Goal: Task Accomplishment & Management: Use online tool/utility

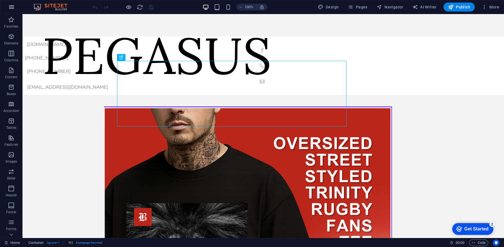
click at [13, 9] on icon "button" at bounding box center [11, 7] width 7 height 7
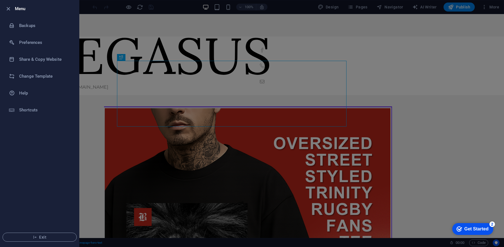
click at [171, 53] on div at bounding box center [252, 123] width 504 height 247
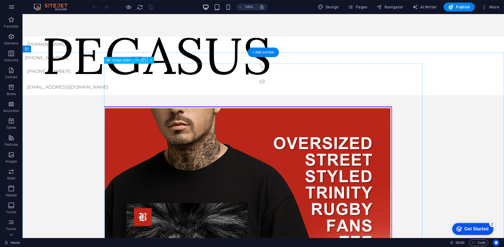
click at [214, 167] on img "1/1" at bounding box center [248, 249] width 288 height 287
click at [205, 119] on img "1/1" at bounding box center [248, 249] width 288 height 287
select select "px"
select select "ms"
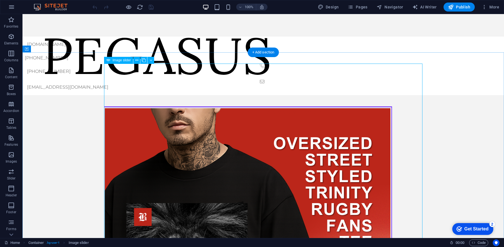
select select "s"
select select "progressive"
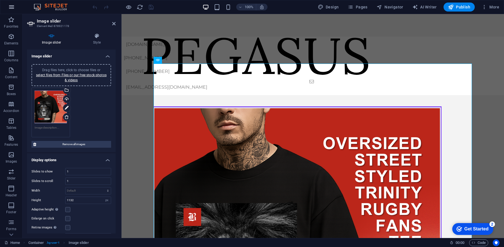
click at [12, 9] on icon "button" at bounding box center [11, 7] width 7 height 7
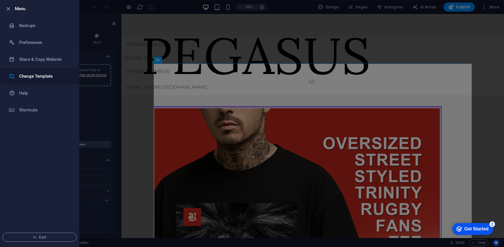
click at [29, 78] on h6 "Change Template" at bounding box center [45, 76] width 52 height 7
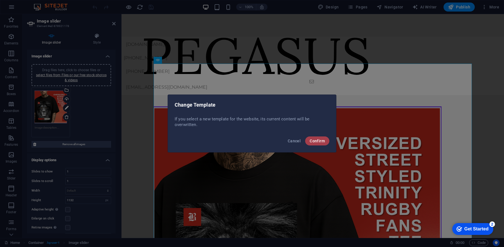
click at [314, 142] on span "Confirm" at bounding box center [316, 141] width 15 height 4
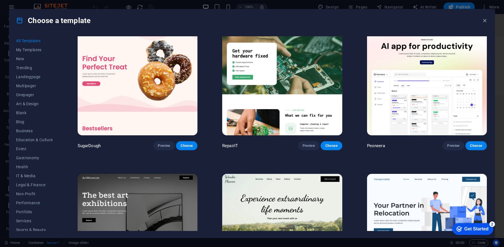
scroll to position [15, 0]
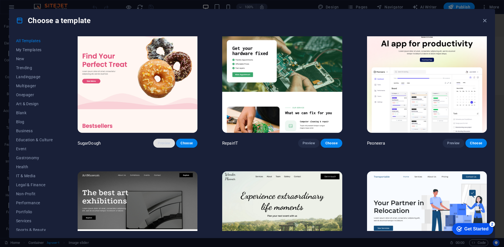
click at [161, 142] on span "Preview" at bounding box center [164, 143] width 12 height 4
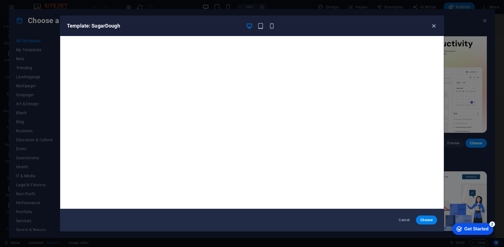
click at [432, 26] on icon "button" at bounding box center [433, 26] width 6 height 6
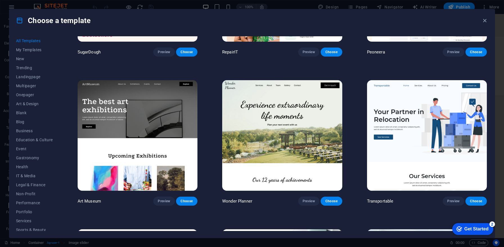
scroll to position [117, 0]
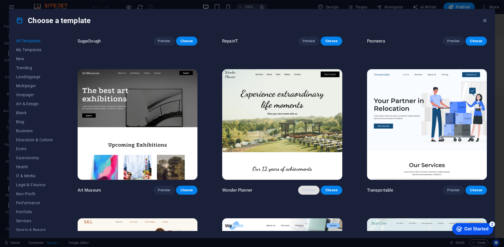
click at [312, 185] on button "Preview" at bounding box center [308, 189] width 21 height 9
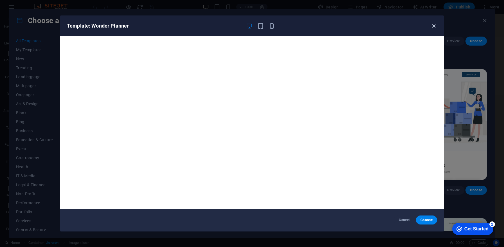
click at [433, 27] on icon "button" at bounding box center [433, 26] width 6 height 6
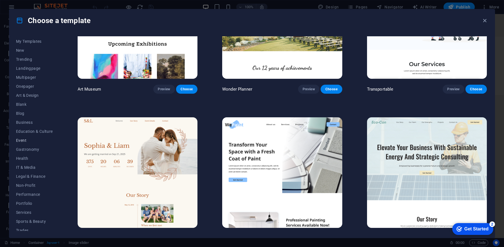
scroll to position [0, 0]
click at [25, 129] on span "Business" at bounding box center [34, 130] width 37 height 4
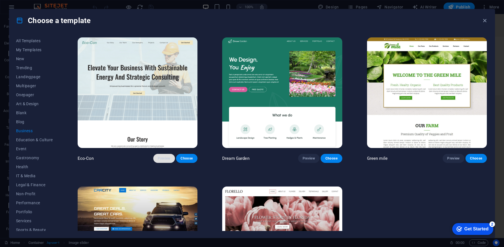
click at [164, 158] on span "Preview" at bounding box center [164, 158] width 12 height 4
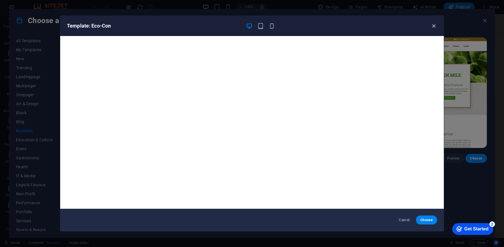
click at [434, 25] on icon "button" at bounding box center [433, 26] width 6 height 6
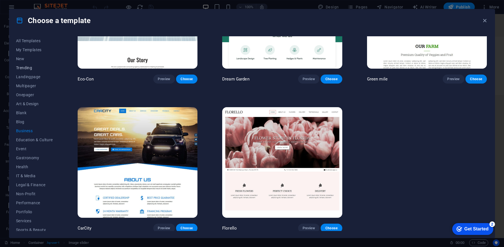
click at [28, 67] on span "Trending" at bounding box center [34, 67] width 37 height 4
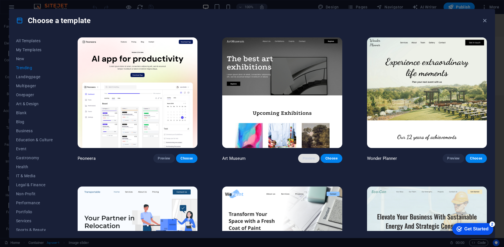
click at [309, 158] on span "Preview" at bounding box center [308, 158] width 12 height 4
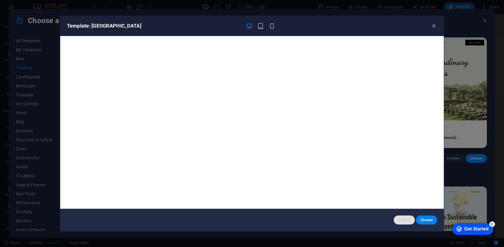
click at [407, 219] on span "Cancel" at bounding box center [404, 220] width 12 height 4
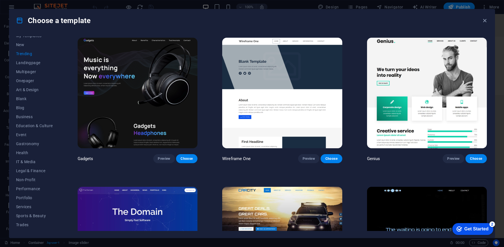
scroll to position [451, 0]
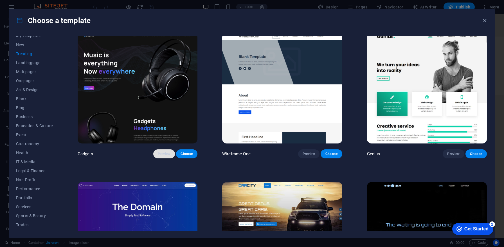
click at [168, 151] on span "Preview" at bounding box center [164, 153] width 12 height 4
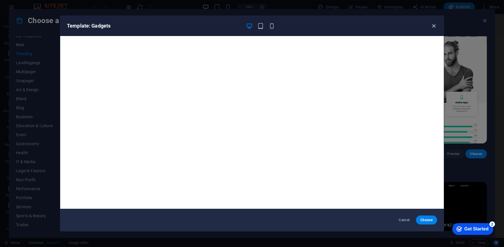
click at [436, 28] on icon "button" at bounding box center [433, 26] width 6 height 6
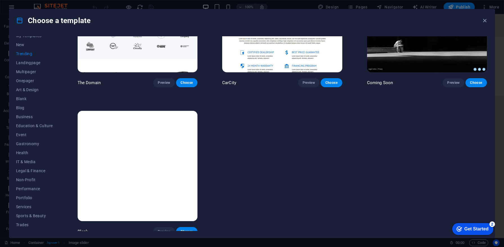
scroll to position [672, 0]
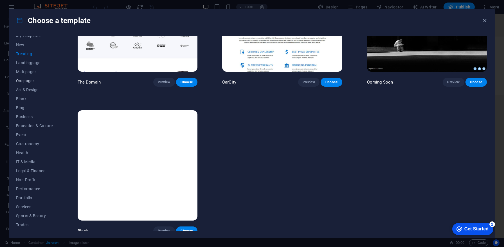
click at [28, 79] on span "Onepager" at bounding box center [34, 80] width 37 height 4
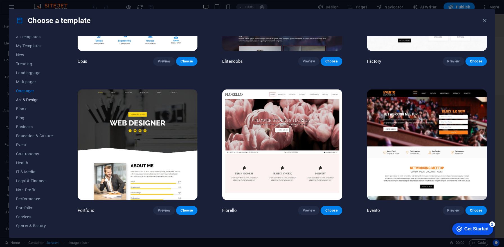
scroll to position [0, 0]
click at [31, 83] on button "Multipager" at bounding box center [34, 85] width 37 height 9
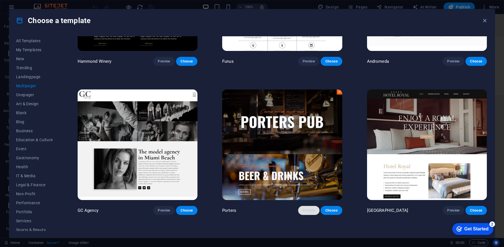
click at [303, 208] on span "Preview" at bounding box center [308, 210] width 12 height 4
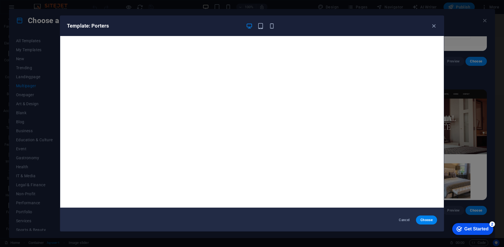
scroll to position [0, 0]
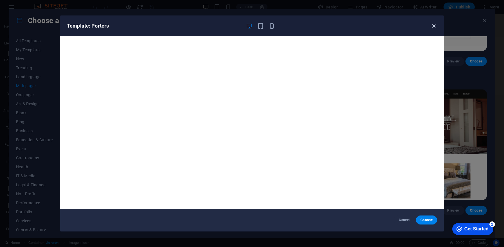
click at [435, 25] on icon "button" at bounding box center [433, 26] width 6 height 6
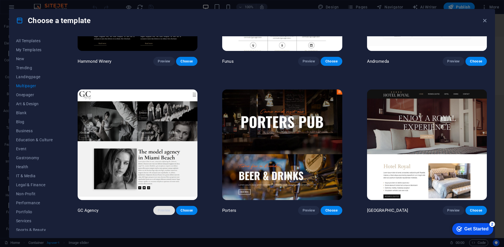
click at [162, 208] on span "Preview" at bounding box center [164, 210] width 12 height 4
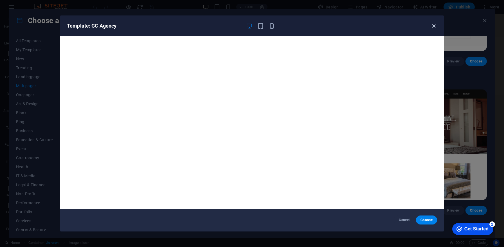
click at [433, 28] on icon "button" at bounding box center [433, 26] width 6 height 6
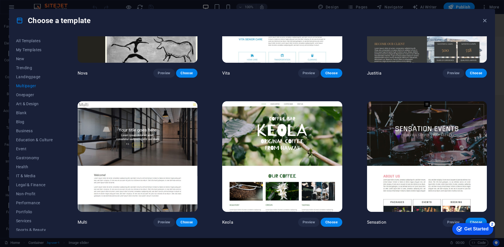
scroll to position [2961, 0]
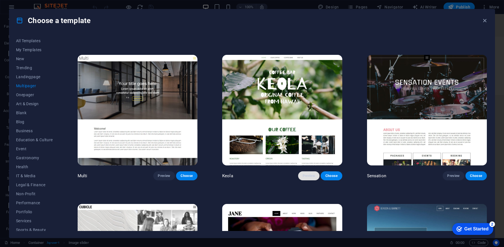
click at [307, 173] on span "Preview" at bounding box center [308, 175] width 12 height 4
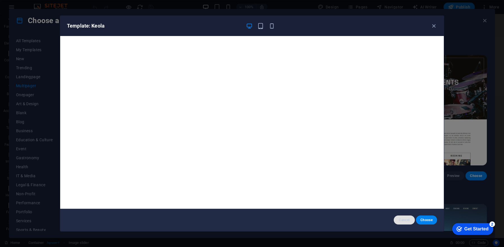
click at [404, 222] on span "Cancel" at bounding box center [404, 220] width 12 height 4
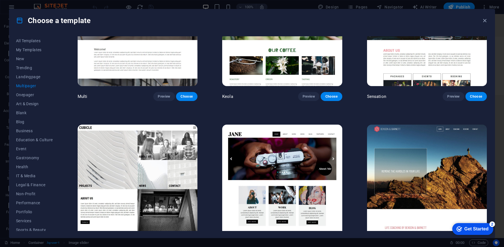
scroll to position [3042, 0]
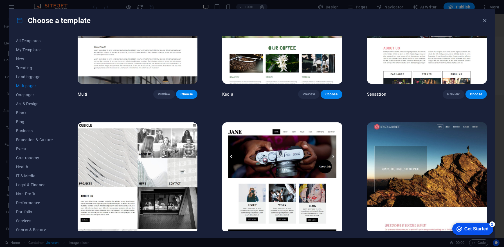
click at [304, 241] on span "Preview" at bounding box center [308, 243] width 12 height 4
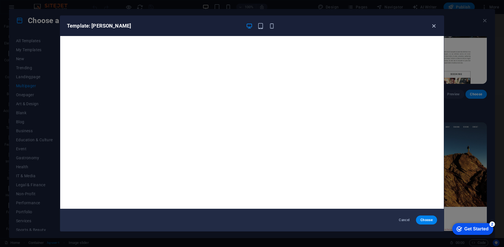
click at [436, 27] on icon "button" at bounding box center [433, 26] width 6 height 6
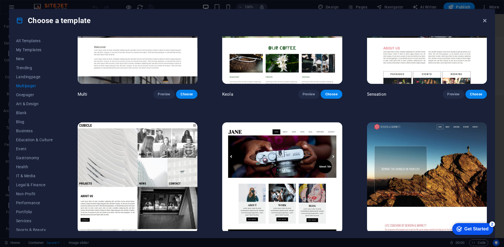
click at [487, 18] on icon "button" at bounding box center [484, 20] width 6 height 6
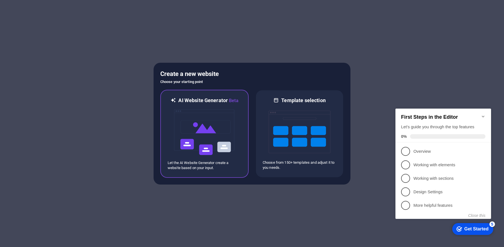
click at [202, 128] on img at bounding box center [204, 132] width 62 height 56
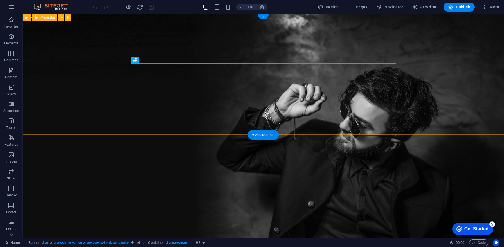
click at [92, 212] on div "Badbot Home About Services Gallery" at bounding box center [262, 232] width 481 height 41
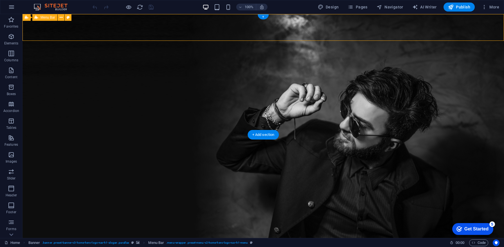
click at [92, 212] on div "Badbot Home About Services Gallery" at bounding box center [262, 232] width 481 height 41
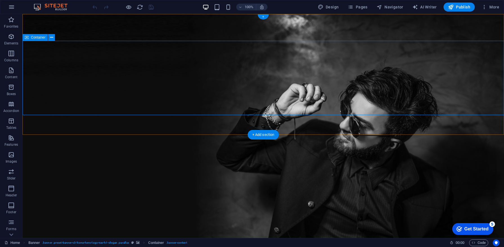
click at [103, 212] on div "Badbot Home About Services Gallery" at bounding box center [262, 232] width 481 height 41
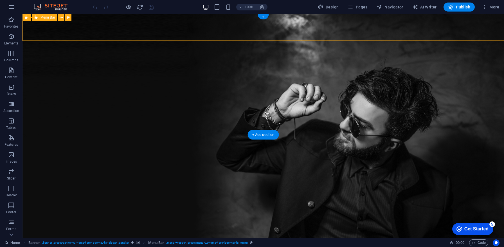
click at [103, 212] on div "Badbot Home About Services Gallery" at bounding box center [262, 232] width 481 height 41
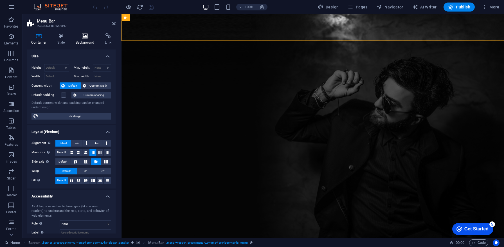
click at [80, 43] on h4 "Background" at bounding box center [86, 39] width 30 height 12
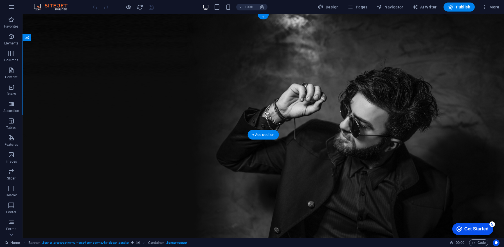
click at [145, 126] on figure at bounding box center [262, 126] width 481 height 224
select select "vh"
select select "header"
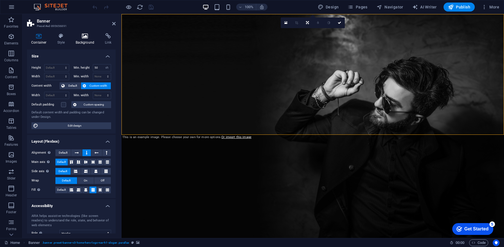
click at [83, 42] on h4 "Background" at bounding box center [86, 39] width 30 height 12
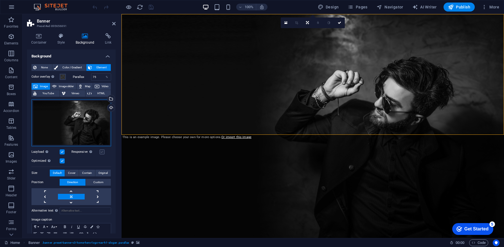
scroll to position [25, 0]
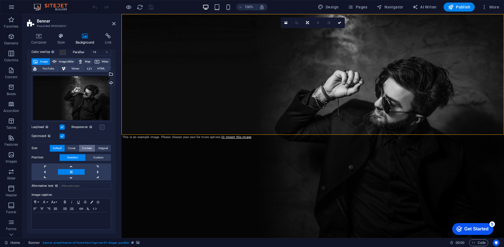
click at [90, 146] on span "Contain" at bounding box center [87, 148] width 10 height 7
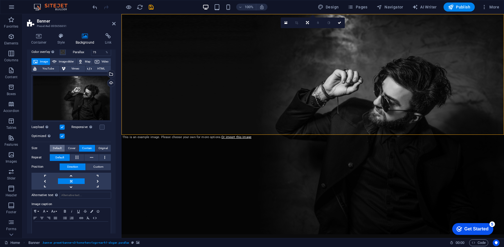
click at [55, 148] on span "Default" at bounding box center [57, 148] width 9 height 7
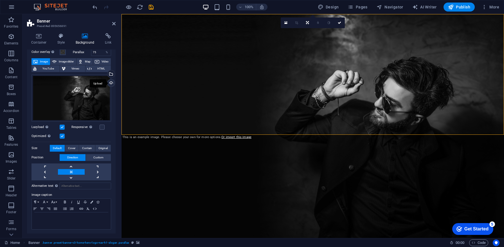
click at [108, 83] on div "Upload" at bounding box center [110, 83] width 8 height 8
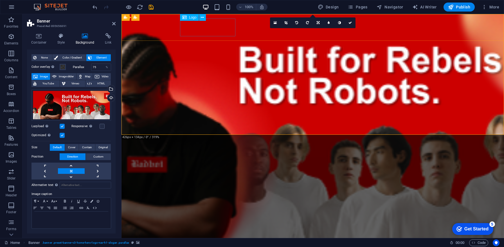
scroll to position [9, 0]
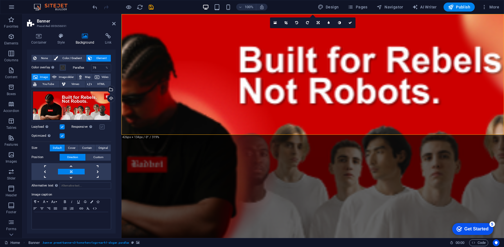
click at [101, 126] on label at bounding box center [101, 126] width 5 height 5
click at [0, 0] on input "Responsive Automatically load retina image and smartphone optimized sizes." at bounding box center [0, 0] width 0 height 0
click at [89, 149] on span "Contain" at bounding box center [87, 147] width 10 height 7
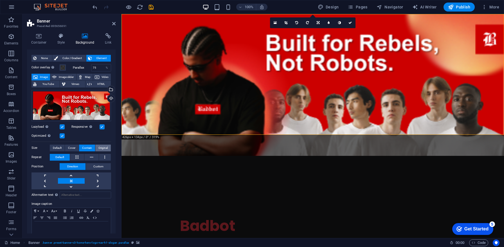
click at [103, 146] on span "Original" at bounding box center [102, 147] width 9 height 7
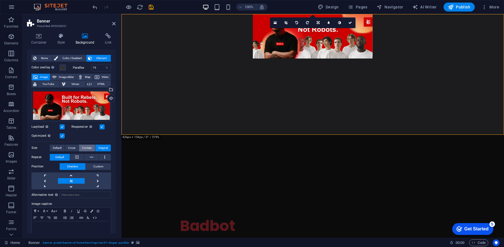
click at [85, 148] on span "Contain" at bounding box center [87, 147] width 10 height 7
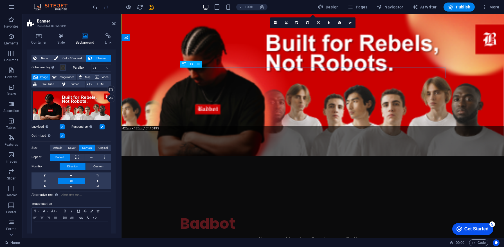
click at [226, 214] on div "Badbot" at bounding box center [312, 223] width 265 height 18
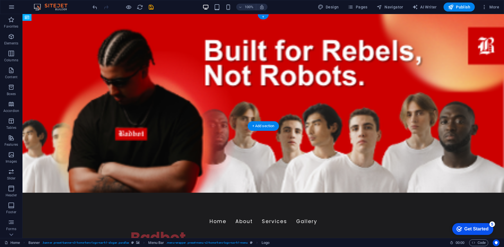
drag, startPoint x: 127, startPoint y: 29, endPoint x: 200, endPoint y: 28, distance: 73.1
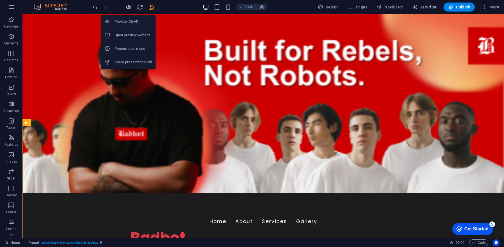
click at [129, 8] on icon "button" at bounding box center [128, 7] width 6 height 6
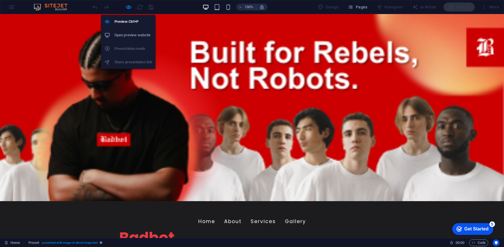
click at [126, 35] on h6 "Open preview website" at bounding box center [133, 35] width 38 height 7
click at [131, 22] on h6 "Preview Ctrl+P" at bounding box center [133, 21] width 38 height 7
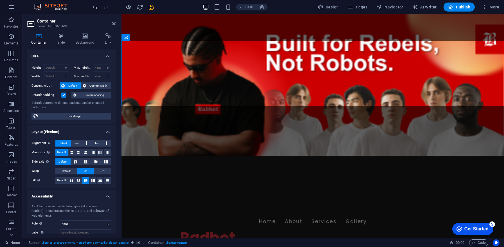
click at [151, 114] on figure at bounding box center [312, 126] width 382 height 224
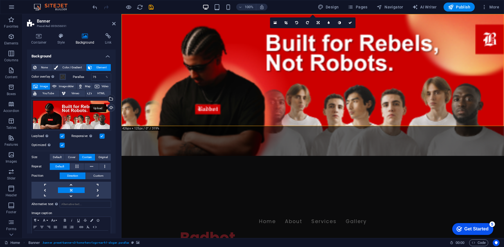
click at [109, 108] on div "Upload" at bounding box center [110, 108] width 8 height 8
click at [108, 110] on div "Upload" at bounding box center [110, 108] width 8 height 8
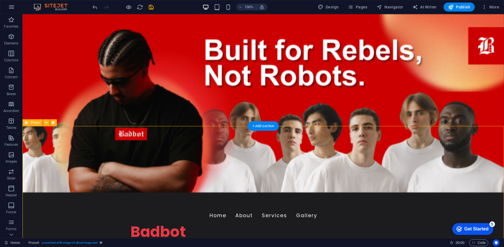
scroll to position [0, 0]
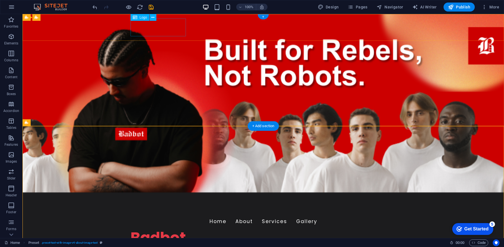
click at [160, 228] on div "Badbot" at bounding box center [262, 237] width 265 height 18
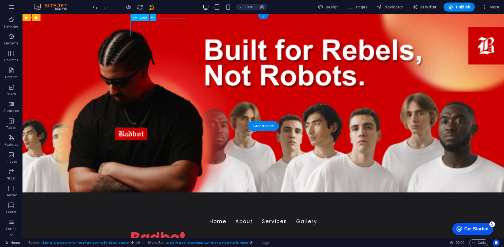
click at [160, 228] on div "Badbot" at bounding box center [262, 237] width 265 height 18
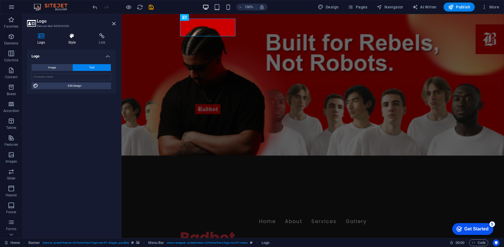
click at [76, 38] on icon at bounding box center [72, 36] width 28 height 6
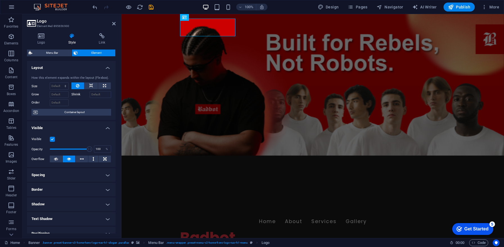
click at [103, 189] on h4 "Border" at bounding box center [71, 189] width 89 height 13
click at [72, 203] on span at bounding box center [74, 201] width 4 height 4
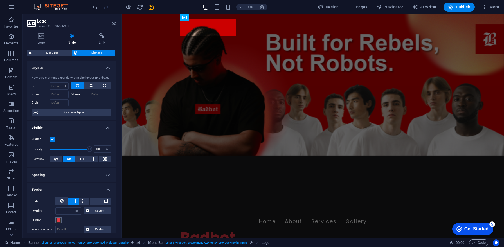
click at [59, 221] on span at bounding box center [58, 220] width 4 height 4
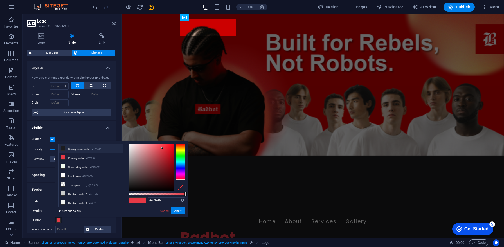
click at [62, 148] on icon at bounding box center [63, 148] width 4 height 4
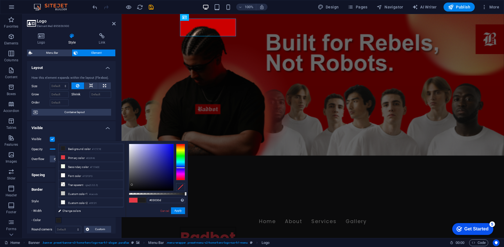
click at [162, 188] on div at bounding box center [151, 167] width 44 height 47
click at [149, 187] on div at bounding box center [151, 167] width 44 height 47
click at [144, 200] on span at bounding box center [141, 200] width 8 height 5
click at [92, 150] on li "Background color #1C1C1E" at bounding box center [90, 148] width 65 height 9
click at [87, 157] on li "Primary color #E63946" at bounding box center [90, 157] width 65 height 9
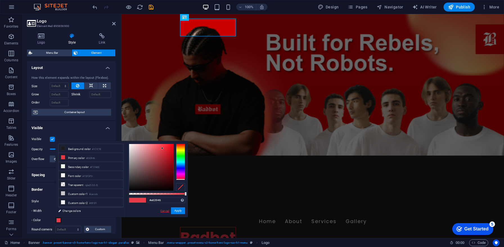
click at [162, 209] on link "Cancel" at bounding box center [165, 211] width 10 height 4
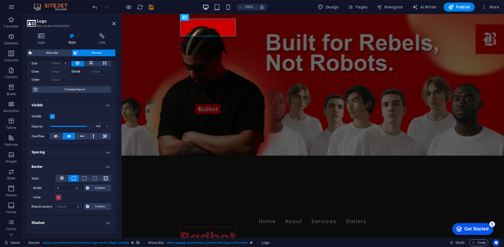
scroll to position [23, 0]
click at [60, 195] on span at bounding box center [58, 196] width 4 height 4
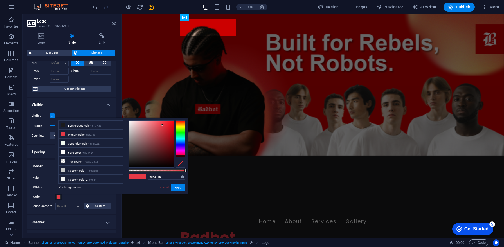
type input "#161213"
click at [137, 163] on div at bounding box center [151, 144] width 44 height 47
click at [182, 188] on button "Apply" at bounding box center [178, 187] width 14 height 7
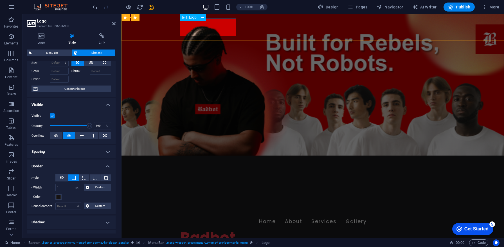
click at [201, 228] on div "Badbot" at bounding box center [312, 237] width 265 height 18
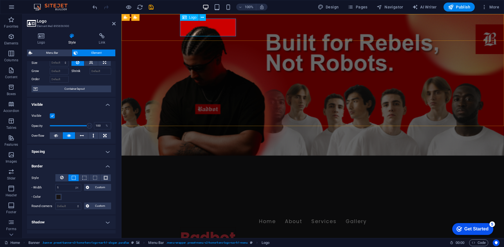
click at [201, 228] on div "Badbot" at bounding box center [312, 237] width 265 height 18
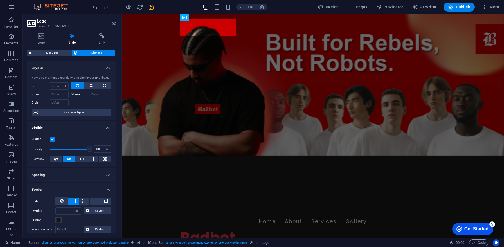
scroll to position [106, 0]
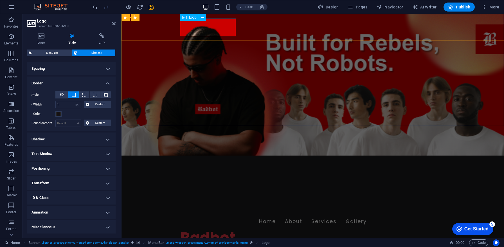
click at [193, 17] on span "Logo" at bounding box center [193, 17] width 8 height 3
click at [201, 18] on icon at bounding box center [202, 18] width 3 height 6
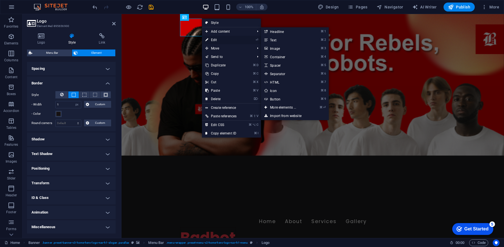
click at [210, 41] on link "⏎ Edit" at bounding box center [221, 40] width 38 height 8
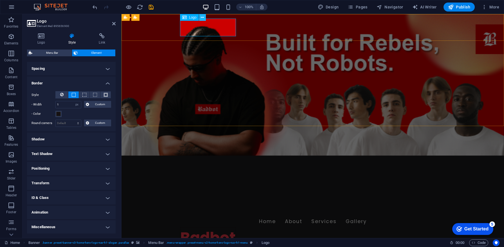
click at [201, 19] on icon at bounding box center [202, 18] width 3 height 6
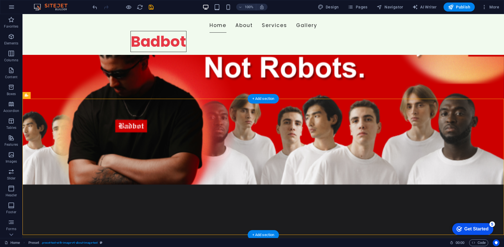
scroll to position [40, 0]
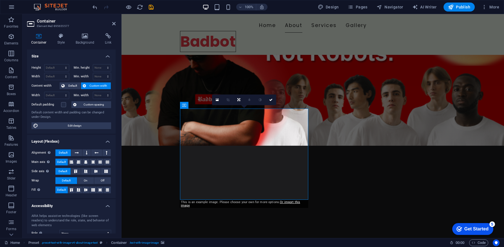
click at [83, 33] on div "Container Style Background Link Size Height Default px rem % vh vw Min. height …" at bounding box center [71, 133] width 98 height 209
click at [84, 40] on h4 "Background" at bounding box center [86, 39] width 30 height 12
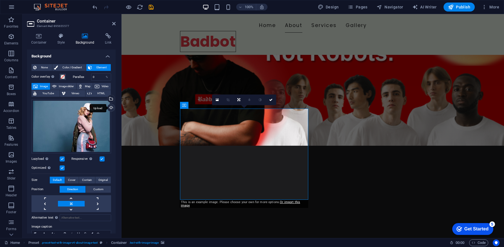
click at [111, 109] on div "Upload" at bounding box center [110, 108] width 8 height 8
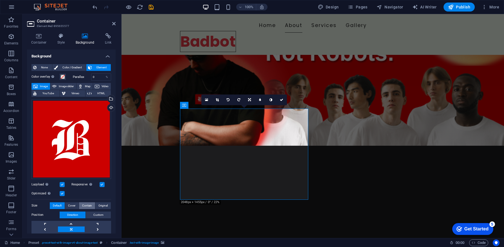
click at [89, 204] on span "Contain" at bounding box center [87, 205] width 10 height 7
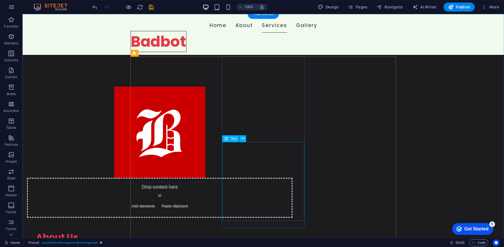
scroll to position [248, 0]
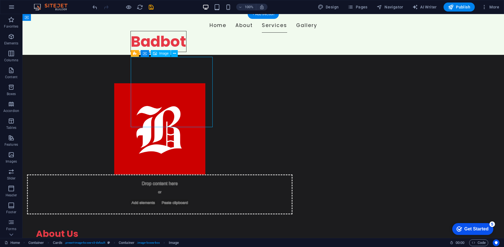
select select "vw"
select select "px"
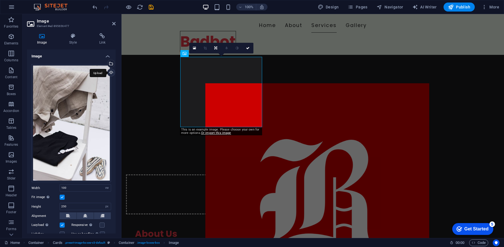
click at [111, 73] on div "Upload" at bounding box center [110, 73] width 8 height 8
click at [112, 72] on div "Upload" at bounding box center [110, 73] width 8 height 8
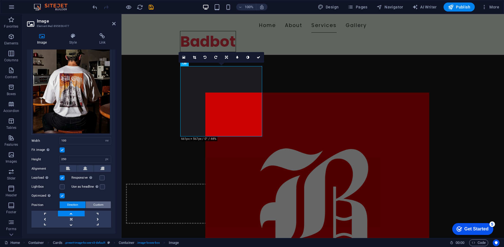
scroll to position [49, 0]
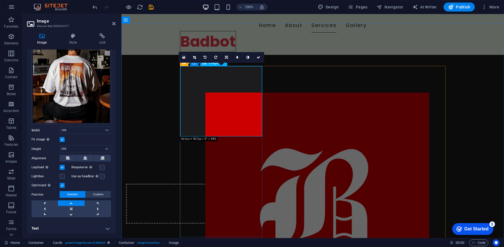
click at [104, 164] on div "Responsive Automatically load retina image and smartphone optimized sizes." at bounding box center [91, 167] width 40 height 7
click at [103, 165] on label at bounding box center [101, 167] width 5 height 5
click at [0, 0] on input "Responsive Automatically load retina image and smartphone optimized sizes." at bounding box center [0, 0] width 0 height 0
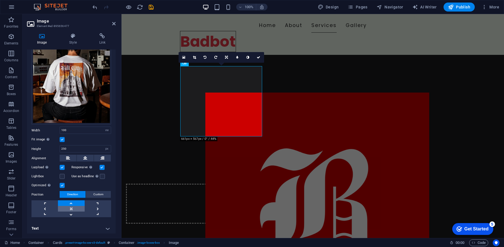
click at [73, 207] on link at bounding box center [71, 209] width 26 height 6
click at [71, 213] on link at bounding box center [71, 214] width 26 height 6
click at [72, 207] on link at bounding box center [71, 209] width 26 height 6
click at [73, 202] on link at bounding box center [71, 203] width 26 height 6
click at [72, 212] on link at bounding box center [71, 214] width 26 height 6
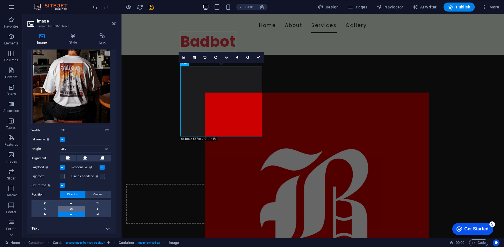
click at [71, 207] on link at bounding box center [71, 209] width 26 height 6
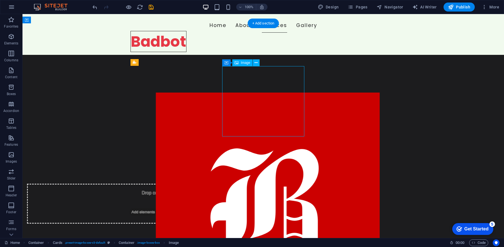
select select "vw"
select select "px"
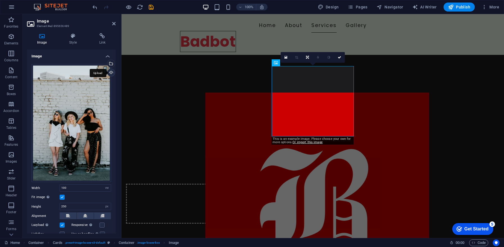
click at [110, 73] on div "Upload" at bounding box center [110, 73] width 8 height 8
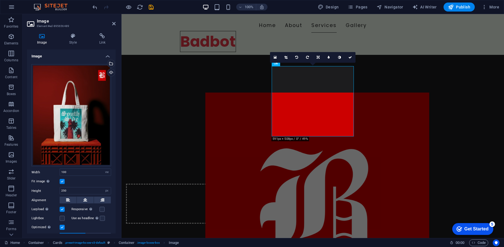
scroll to position [42, 0]
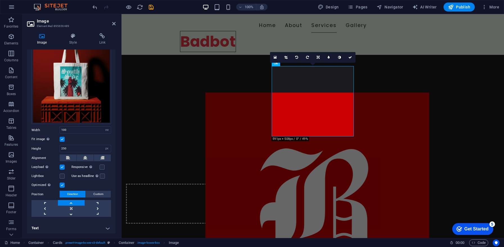
click at [101, 168] on div "Responsive Automatically load retina image and smartphone optimized sizes." at bounding box center [91, 167] width 40 height 7
click at [101, 167] on label at bounding box center [101, 166] width 5 height 5
click at [0, 0] on input "Responsive Automatically load retina image and smartphone optimized sizes." at bounding box center [0, 0] width 0 height 0
click at [74, 206] on link at bounding box center [71, 208] width 26 height 6
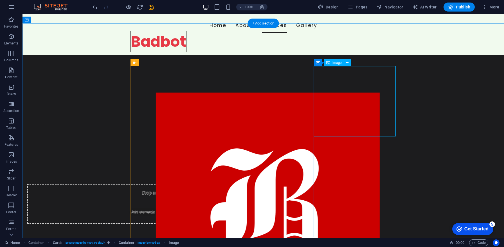
select select "vw"
select select "px"
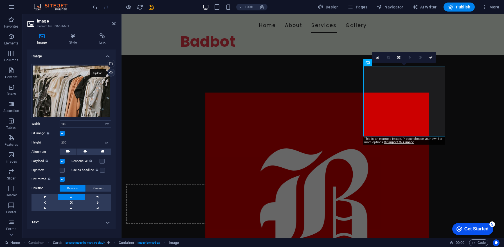
click at [112, 72] on div "Upload" at bounding box center [110, 73] width 8 height 8
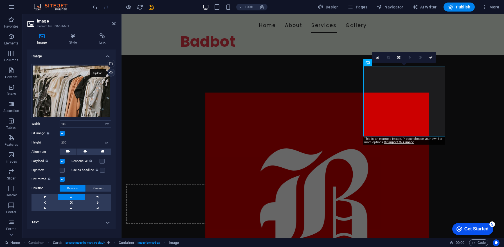
click at [110, 73] on div "Upload" at bounding box center [110, 73] width 8 height 8
click at [69, 202] on link at bounding box center [71, 203] width 26 height 6
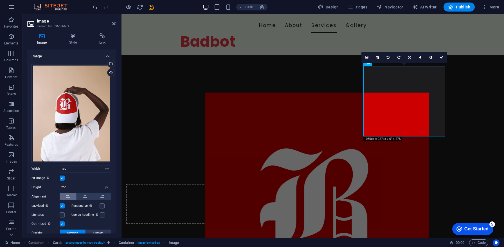
click at [71, 198] on button at bounding box center [68, 196] width 17 height 7
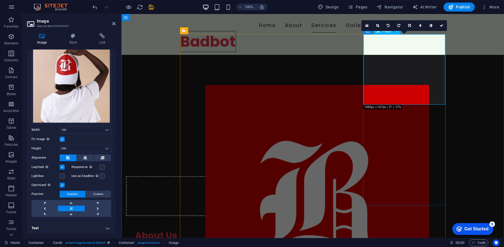
scroll to position [243, 0]
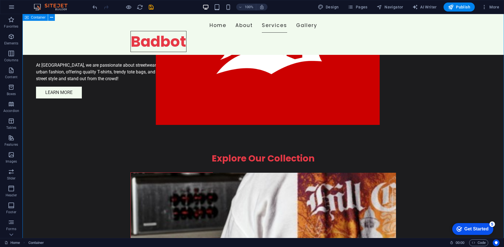
scroll to position [423, 0]
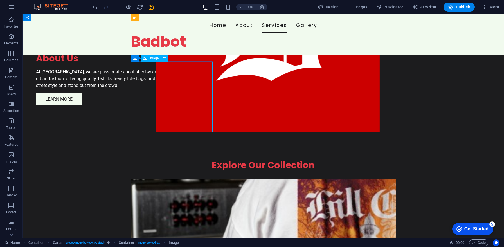
select select "vw"
select select "px"
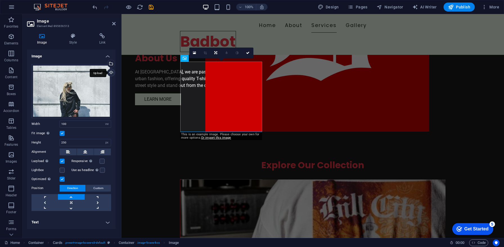
click at [110, 74] on div "Upload" at bounding box center [110, 73] width 8 height 8
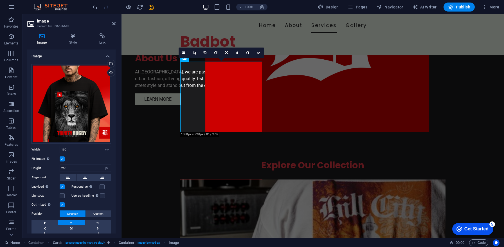
click at [102, 161] on div "Drag files here, click to choose files or select files from Files or our free s…" at bounding box center [71, 150] width 89 height 181
click at [102, 183] on div "Responsive Automatically load retina image and smartphone optimized sizes." at bounding box center [91, 186] width 40 height 7
click at [102, 185] on label at bounding box center [101, 186] width 5 height 5
click at [0, 0] on input "Responsive Automatically load retina image and smartphone optimized sizes." at bounding box center [0, 0] width 0 height 0
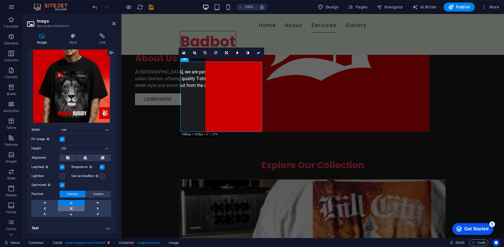
click at [74, 206] on link at bounding box center [71, 208] width 26 height 6
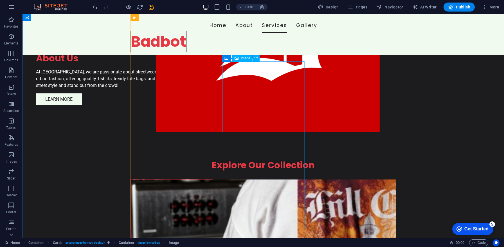
select select "vw"
select select "px"
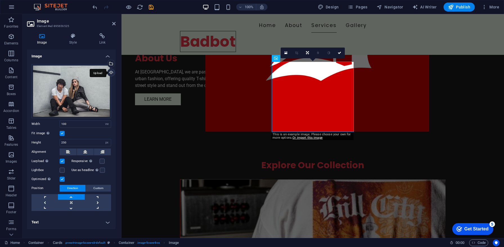
click at [111, 73] on div "Upload" at bounding box center [110, 73] width 8 height 8
click at [105, 161] on div "Responsive Automatically load retina image and smartphone optimized sizes." at bounding box center [91, 161] width 40 height 7
click at [103, 161] on label at bounding box center [101, 160] width 5 height 5
click at [0, 0] on input "Responsive Automatically load retina image and smartphone optimized sizes." at bounding box center [0, 0] width 0 height 0
click at [76, 203] on link at bounding box center [71, 203] width 26 height 6
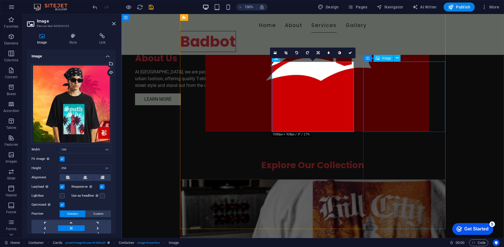
select select "vw"
select select "px"
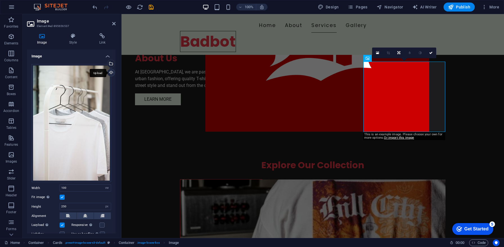
click at [112, 75] on div "Upload" at bounding box center [110, 73] width 8 height 8
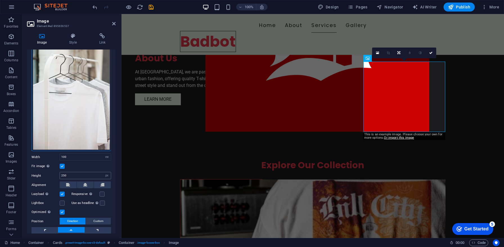
scroll to position [58, 0]
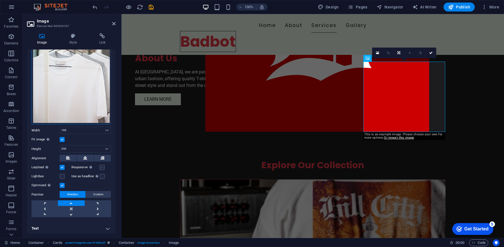
click at [100, 165] on label at bounding box center [101, 167] width 5 height 5
click at [0, 0] on input "Responsive Automatically load retina image and smartphone optimized sizes." at bounding box center [0, 0] width 0 height 0
click at [81, 206] on link at bounding box center [71, 209] width 26 height 6
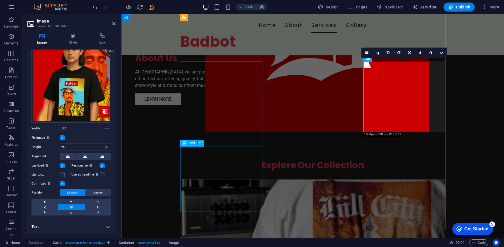
scroll to position [20, 0]
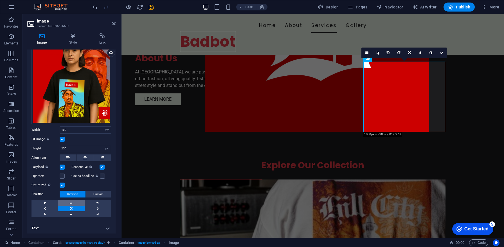
click at [74, 201] on link at bounding box center [71, 203] width 26 height 6
click at [72, 212] on link at bounding box center [71, 214] width 26 height 6
click at [72, 202] on link at bounding box center [71, 203] width 26 height 6
click at [72, 208] on link at bounding box center [71, 208] width 26 height 6
click at [72, 212] on link at bounding box center [71, 214] width 26 height 6
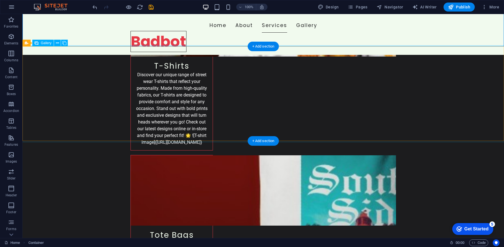
scroll to position [632, 0]
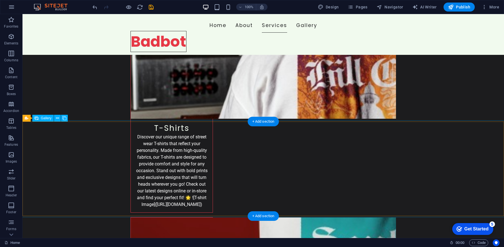
scroll to position [554, 0]
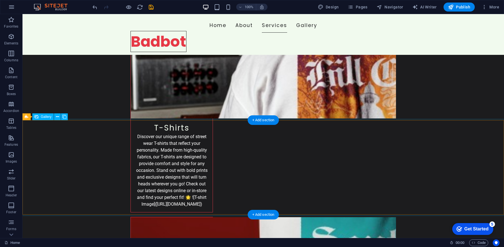
drag, startPoint x: 85, startPoint y: 173, endPoint x: 107, endPoint y: 189, distance: 27.8
select select "px"
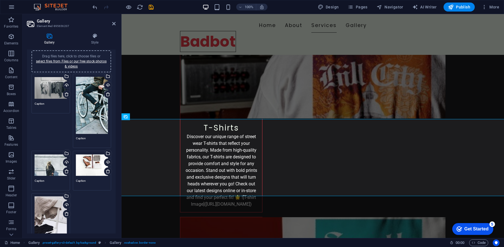
scroll to position [0, 0]
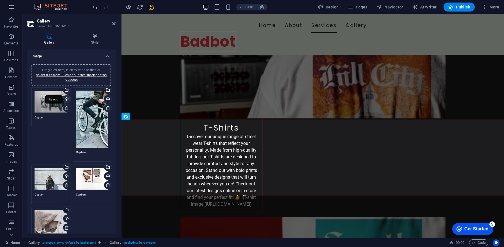
click at [67, 100] on div "Upload" at bounding box center [66, 99] width 8 height 8
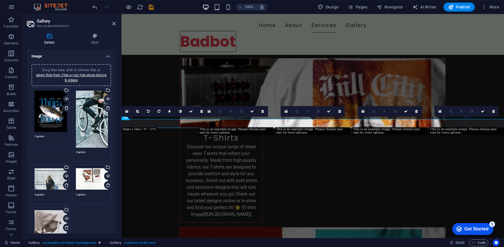
scroll to position [554, 0]
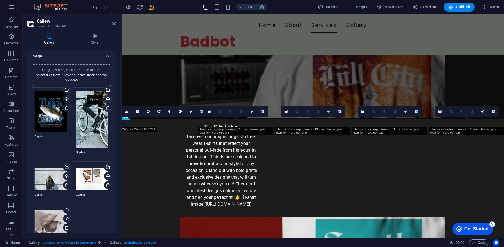
click at [106, 98] on div "Upload" at bounding box center [107, 99] width 8 height 8
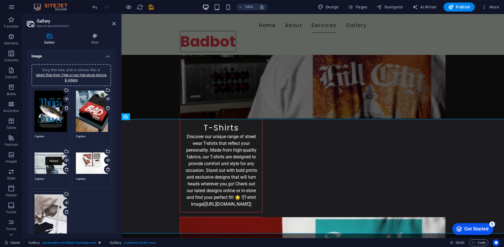
click at [65, 160] on div "Upload" at bounding box center [66, 161] width 8 height 8
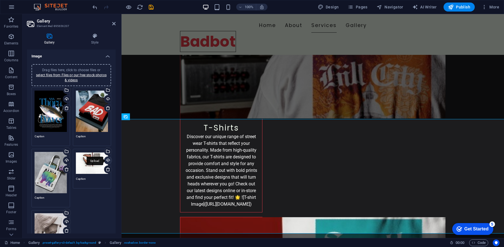
click at [107, 160] on div "Upload" at bounding box center [107, 161] width 8 height 8
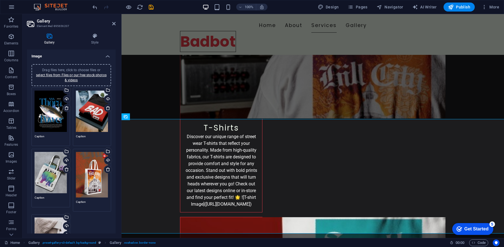
scroll to position [44, 0]
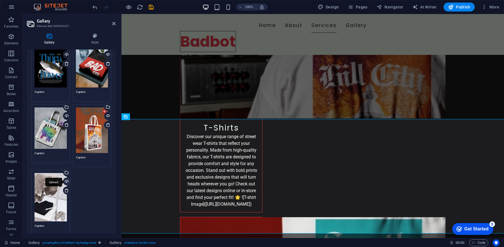
click at [66, 178] on div "Upload" at bounding box center [66, 182] width 8 height 8
click at [67, 181] on div "Upload" at bounding box center [66, 182] width 8 height 8
click at [65, 180] on div "Upload" at bounding box center [66, 182] width 8 height 8
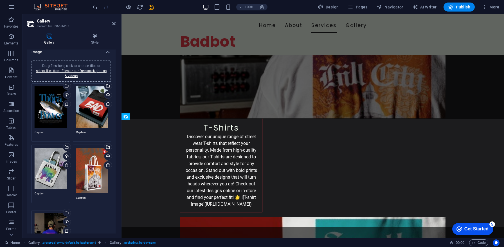
scroll to position [0, 0]
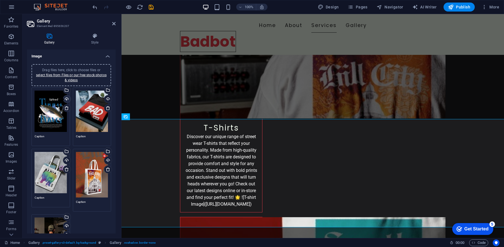
click at [66, 99] on div "Upload" at bounding box center [66, 99] width 8 height 8
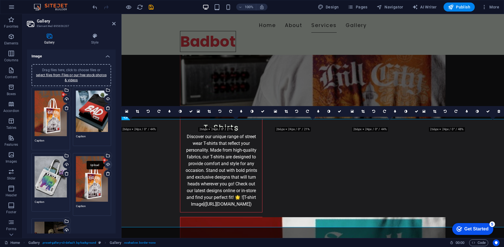
click at [107, 161] on div "Upload" at bounding box center [107, 165] width 8 height 8
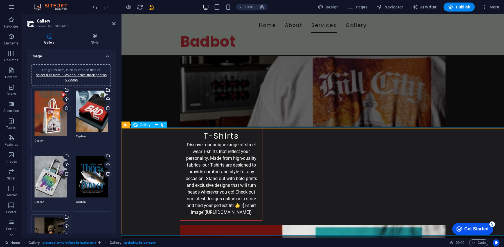
scroll to position [589, 0]
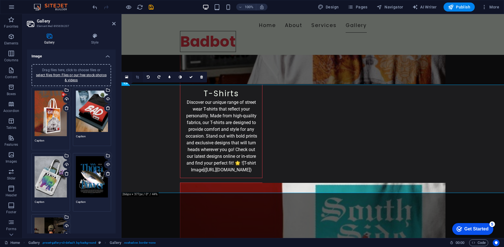
click at [138, 76] on icon at bounding box center [137, 76] width 3 height 3
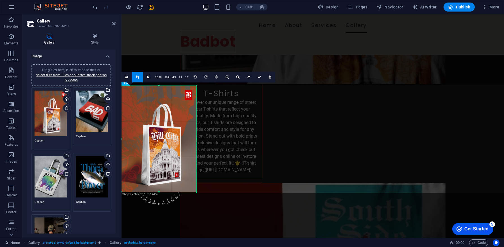
click at [166, 166] on div at bounding box center [158, 139] width 75 height 106
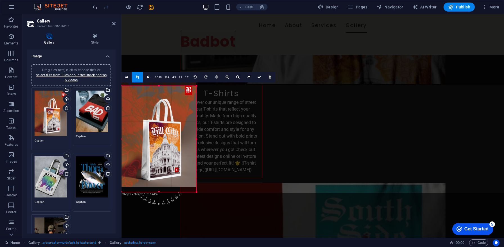
drag, startPoint x: 166, startPoint y: 166, endPoint x: 166, endPoint y: 161, distance: 5.1
click at [166, 161] on div at bounding box center [158, 134] width 75 height 106
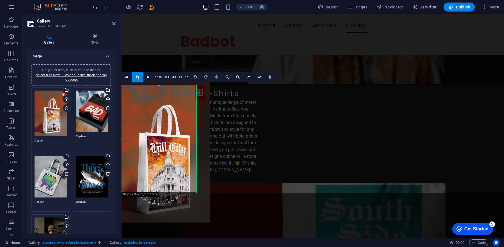
drag, startPoint x: 158, startPoint y: 104, endPoint x: 157, endPoint y: 98, distance: 5.8
click at [157, 98] on div at bounding box center [160, 151] width 100 height 142
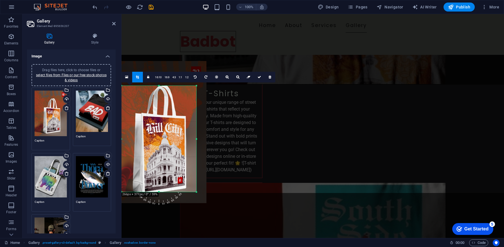
drag, startPoint x: 158, startPoint y: 126, endPoint x: 155, endPoint y: 106, distance: 19.8
click at [155, 106] on div at bounding box center [156, 132] width 100 height 142
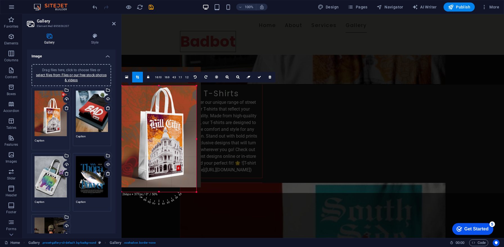
drag, startPoint x: 164, startPoint y: 131, endPoint x: 164, endPoint y: 116, distance: 14.6
click at [164, 116] on div at bounding box center [158, 127] width 85 height 120
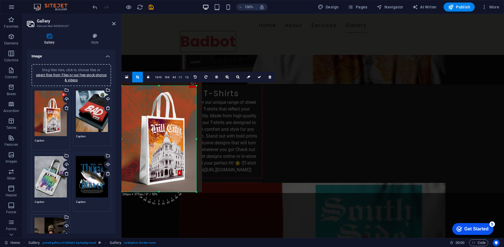
click at [167, 192] on div at bounding box center [158, 192] width 75 height 2
click at [159, 190] on div at bounding box center [159, 131] width 85 height 120
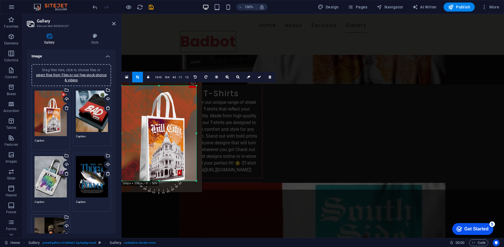
drag, startPoint x: 159, startPoint y: 191, endPoint x: 189, endPoint y: 180, distance: 31.7
click at [189, 180] on div at bounding box center [158, 181] width 75 height 2
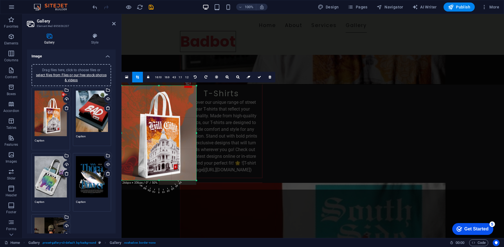
click at [195, 181] on div at bounding box center [196, 180] width 3 height 3
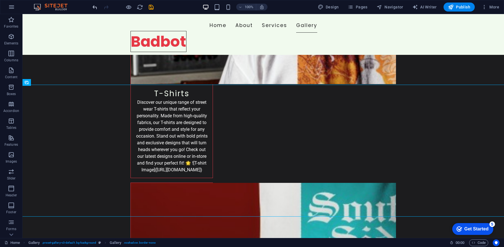
click at [92, 4] on icon "undo" at bounding box center [95, 7] width 6 height 6
click at [95, 6] on icon "undo" at bounding box center [95, 7] width 6 height 6
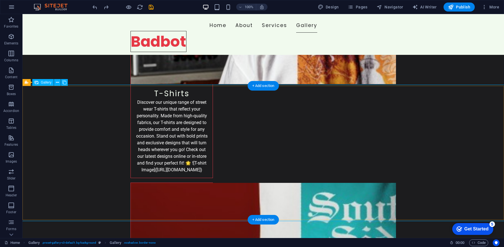
select select "px"
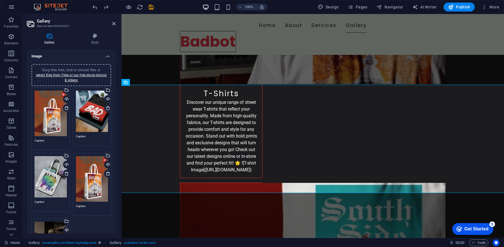
click at [59, 129] on div "Drag files here, click to choose files or select files from Files or our free s…" at bounding box center [51, 113] width 32 height 46
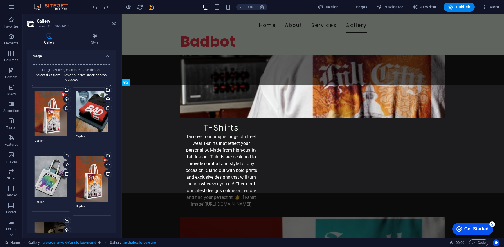
scroll to position [597, 0]
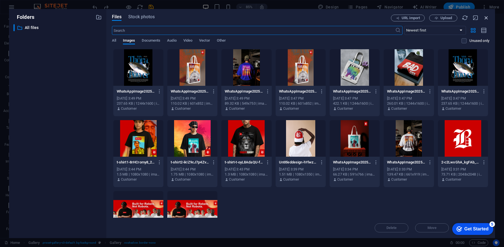
click at [488, 16] on icon "button" at bounding box center [486, 18] width 6 height 6
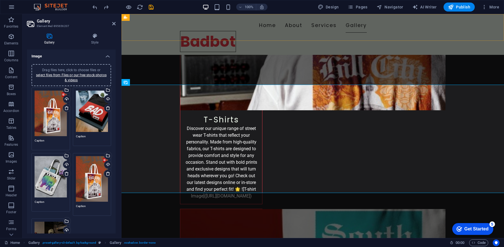
scroll to position [589, 0]
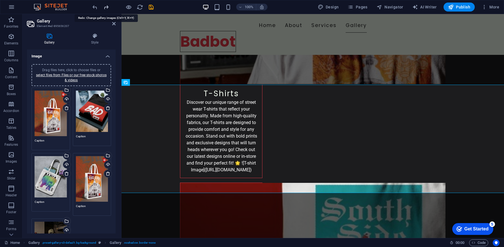
click at [108, 9] on icon "redo" at bounding box center [106, 7] width 6 height 6
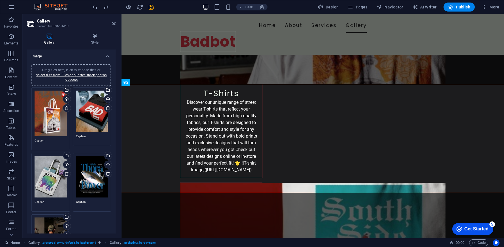
click at [88, 46] on div "Gallery Style Image Drag files here, click to choose files or select files from…" at bounding box center [71, 133] width 89 height 200
click at [93, 41] on h4 "Style" at bounding box center [95, 39] width 42 height 12
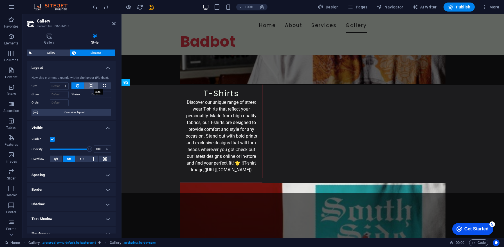
click at [87, 84] on button at bounding box center [90, 85] width 13 height 7
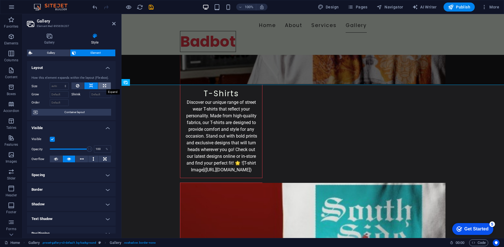
click at [99, 83] on button at bounding box center [104, 85] width 13 height 7
type input "100"
select select "%"
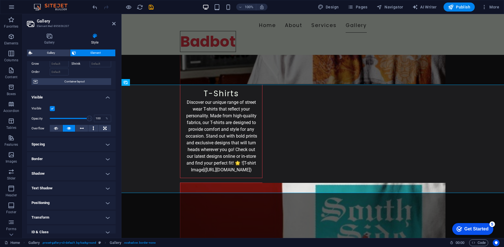
scroll to position [65, 0]
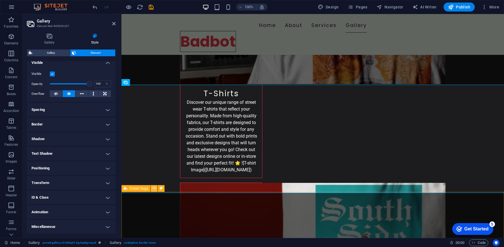
click at [154, 187] on icon at bounding box center [154, 188] width 3 height 6
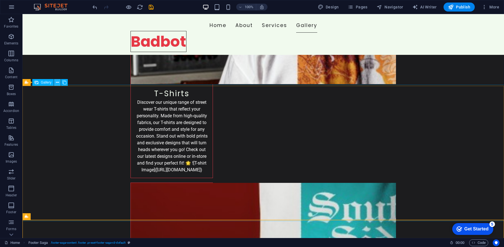
click at [58, 82] on icon at bounding box center [57, 83] width 3 height 6
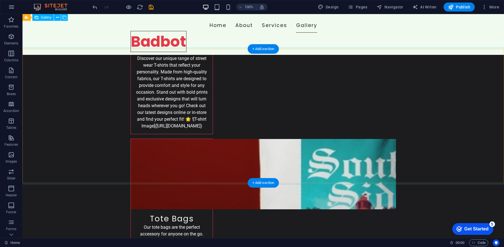
scroll to position [626, 0]
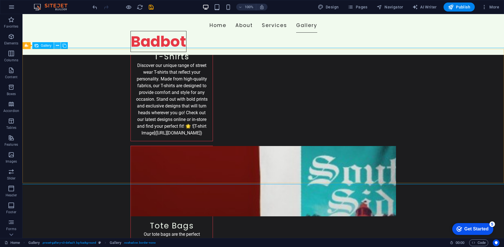
click at [58, 45] on icon at bounding box center [57, 46] width 3 height 6
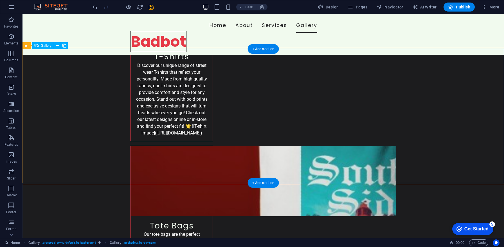
select select "%"
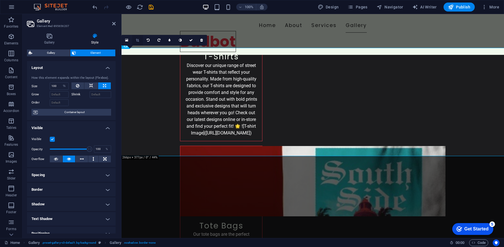
click at [137, 39] on icon at bounding box center [137, 40] width 3 height 3
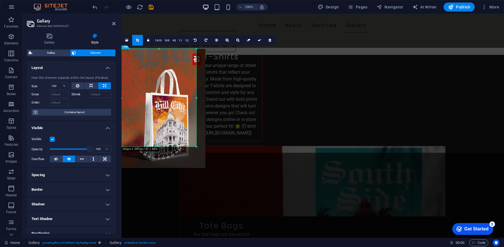
drag, startPoint x: 196, startPoint y: 155, endPoint x: 193, endPoint y: 147, distance: 8.7
click at [193, 146] on div "180 170 160 150 140 130 120 110 100 90 80 70 60 50 40 30 20 10 0 -10 -20 -30 -4…" at bounding box center [158, 98] width 75 height 98
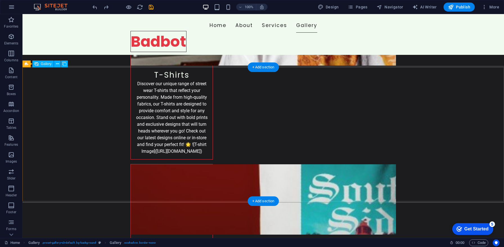
scroll to position [607, 0]
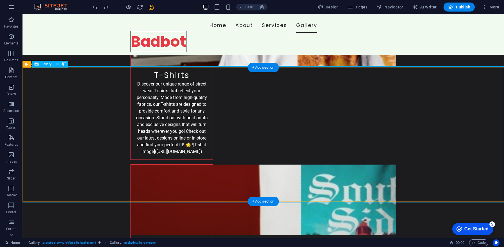
select select "%"
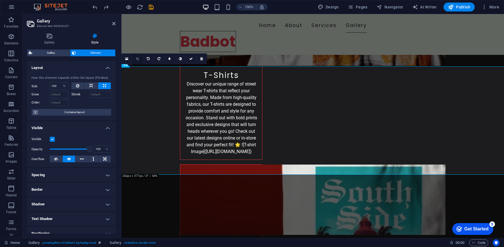
click at [137, 59] on icon at bounding box center [137, 58] width 3 height 3
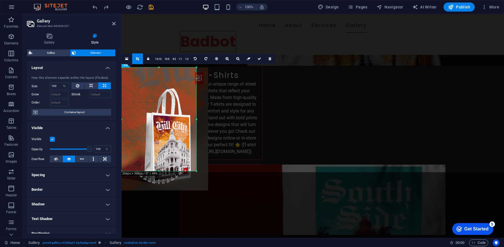
drag, startPoint x: 196, startPoint y: 174, endPoint x: 193, endPoint y: 171, distance: 4.0
click at [193, 171] on div "180 170 160 150 140 130 120 110 100 90 80 70 60 50 40 30 20 10 0 -10 -20 -30 -4…" at bounding box center [158, 118] width 75 height 103
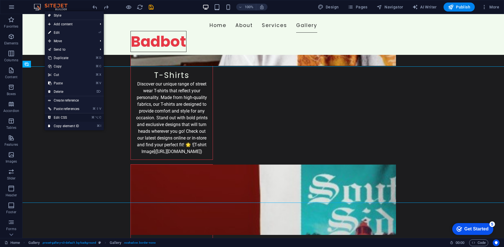
click at [62, 116] on link "⌘ ⌥ C Edit CSS" at bounding box center [64, 117] width 38 height 8
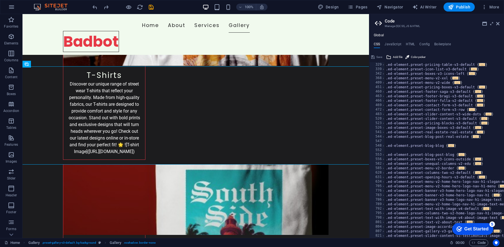
scroll to position [157, 0]
click at [496, 25] on icon at bounding box center [497, 23] width 3 height 4
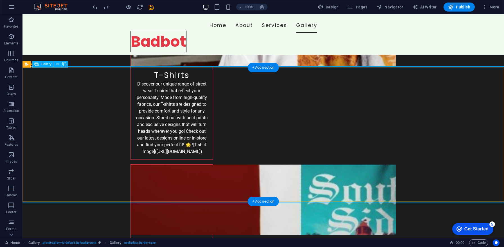
select select "%"
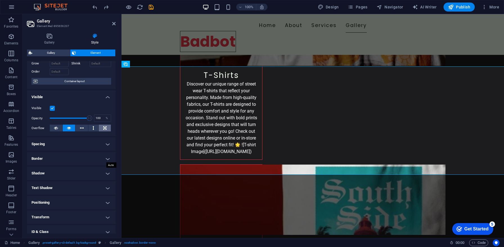
scroll to position [32, 0]
click at [105, 143] on h4 "Spacing" at bounding box center [71, 142] width 89 height 13
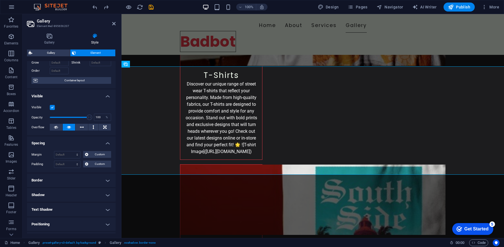
click at [110, 221] on h4 "Positioning" at bounding box center [71, 223] width 89 height 13
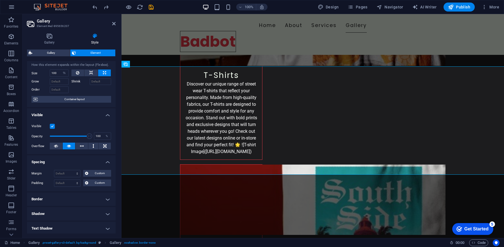
scroll to position [0, 0]
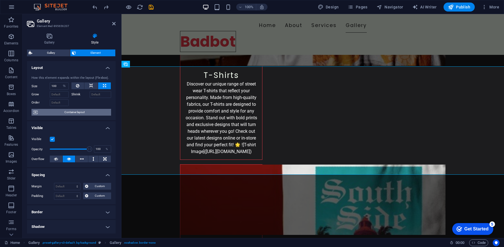
click at [84, 113] on span "Container layout" at bounding box center [74, 112] width 70 height 7
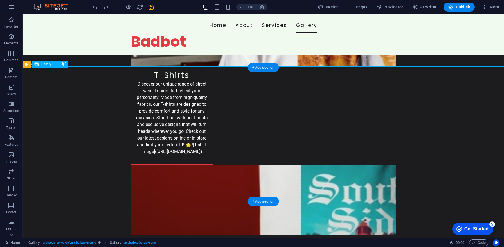
select select "%"
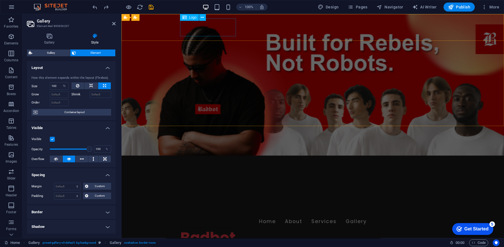
click at [201, 228] on div "Badbot" at bounding box center [312, 237] width 265 height 18
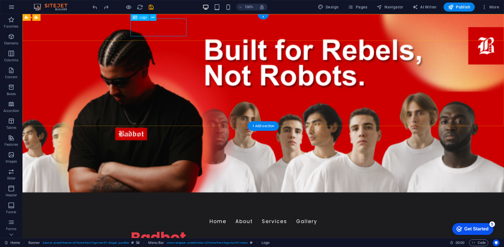
click at [175, 228] on div "Badbot" at bounding box center [262, 237] width 265 height 18
select select "px"
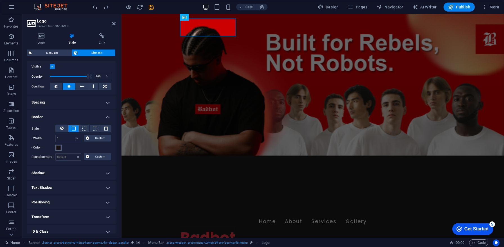
scroll to position [71, 0]
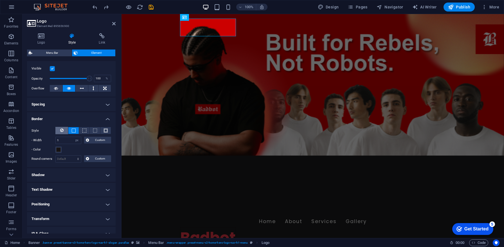
click at [61, 133] on span at bounding box center [61, 130] width 3 height 7
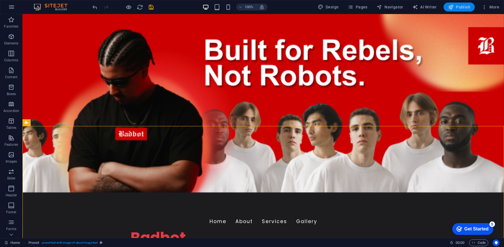
click at [459, 9] on span "Publish" at bounding box center [459, 7] width 22 height 6
